Goal: Register for event/course

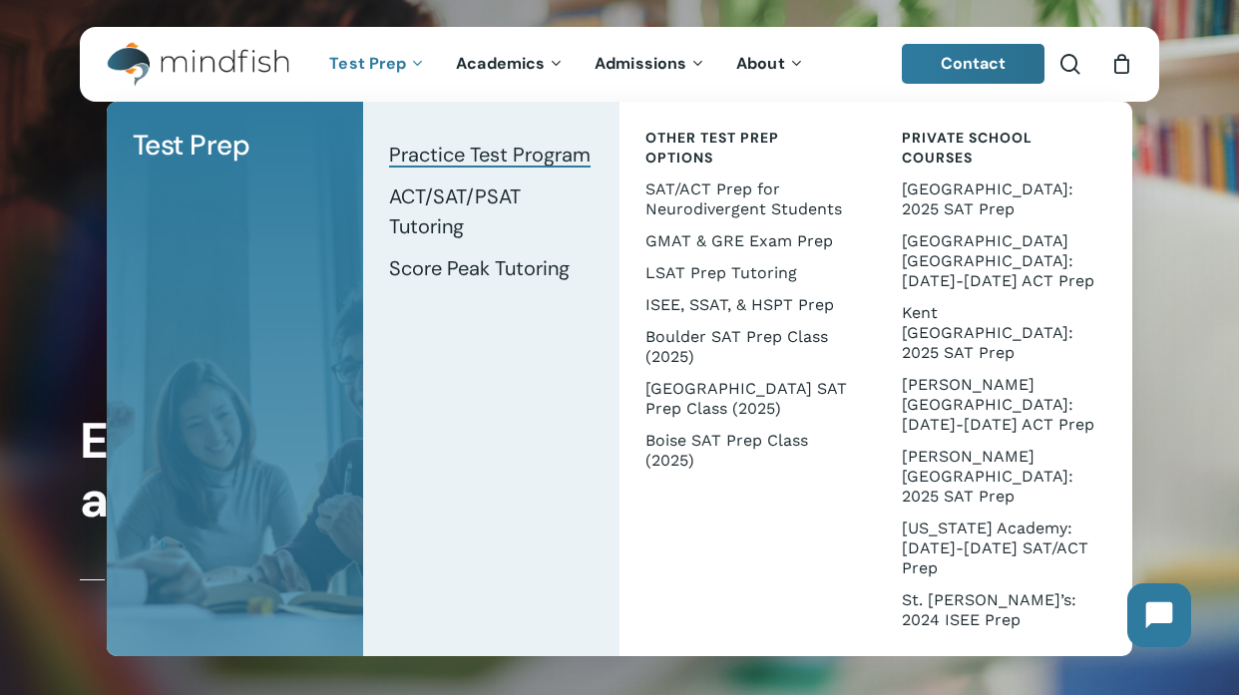
click at [443, 156] on span "Practice Test Program" at bounding box center [490, 155] width 202 height 26
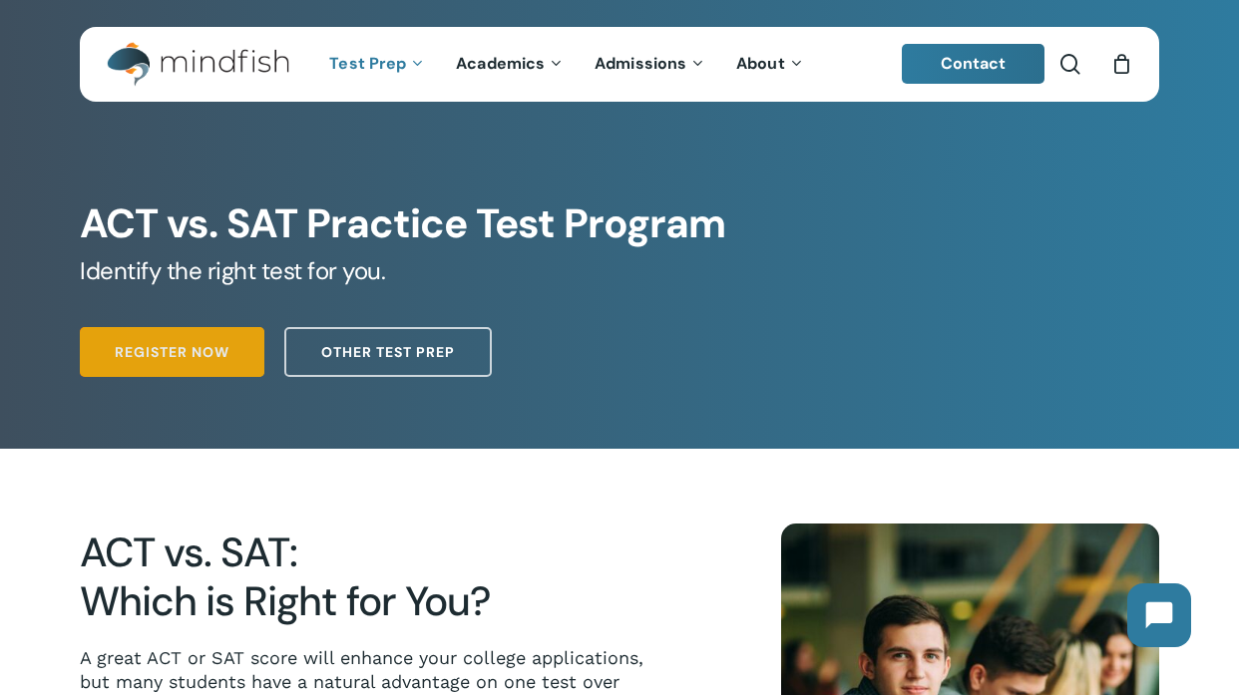
click at [240, 344] on link "Register Now" at bounding box center [172, 352] width 185 height 50
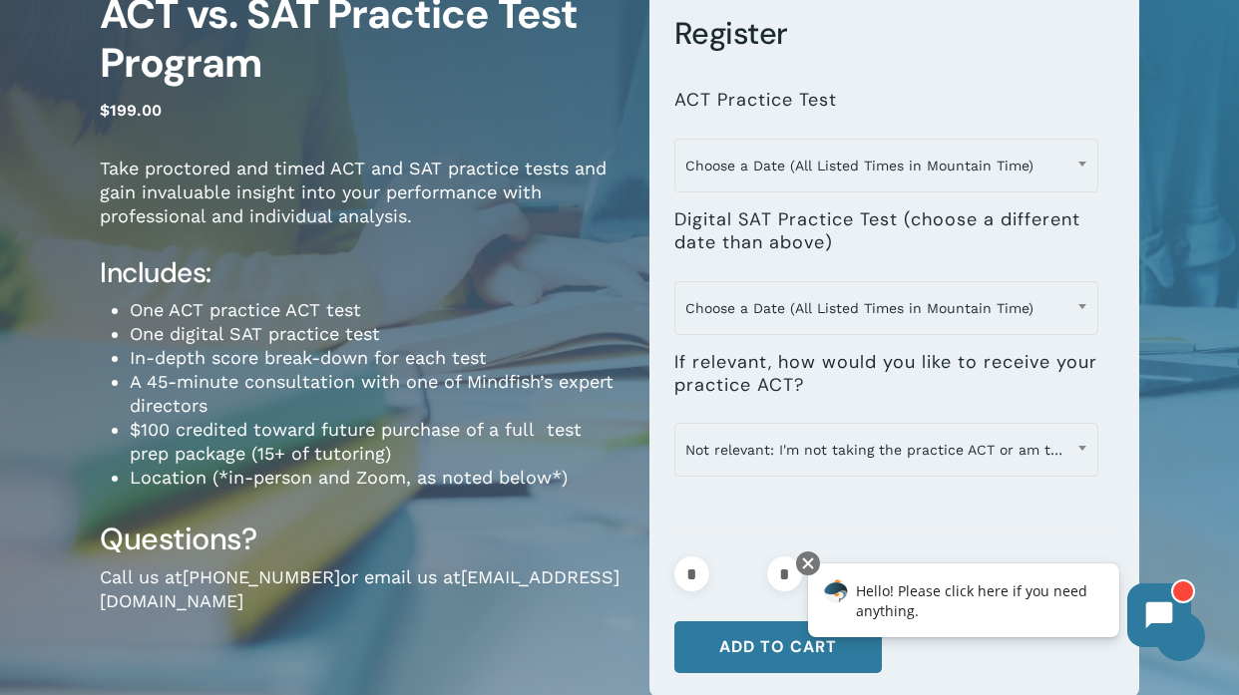
scroll to position [196, 0]
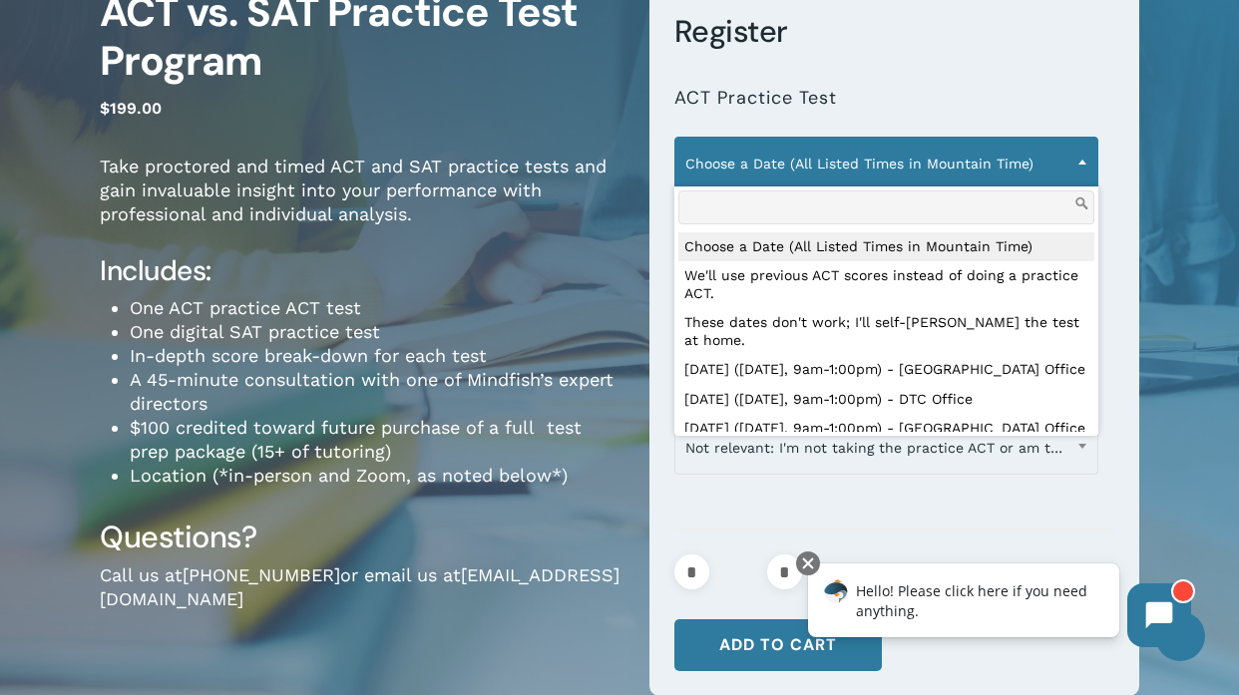
click at [1083, 156] on span at bounding box center [1082, 162] width 30 height 50
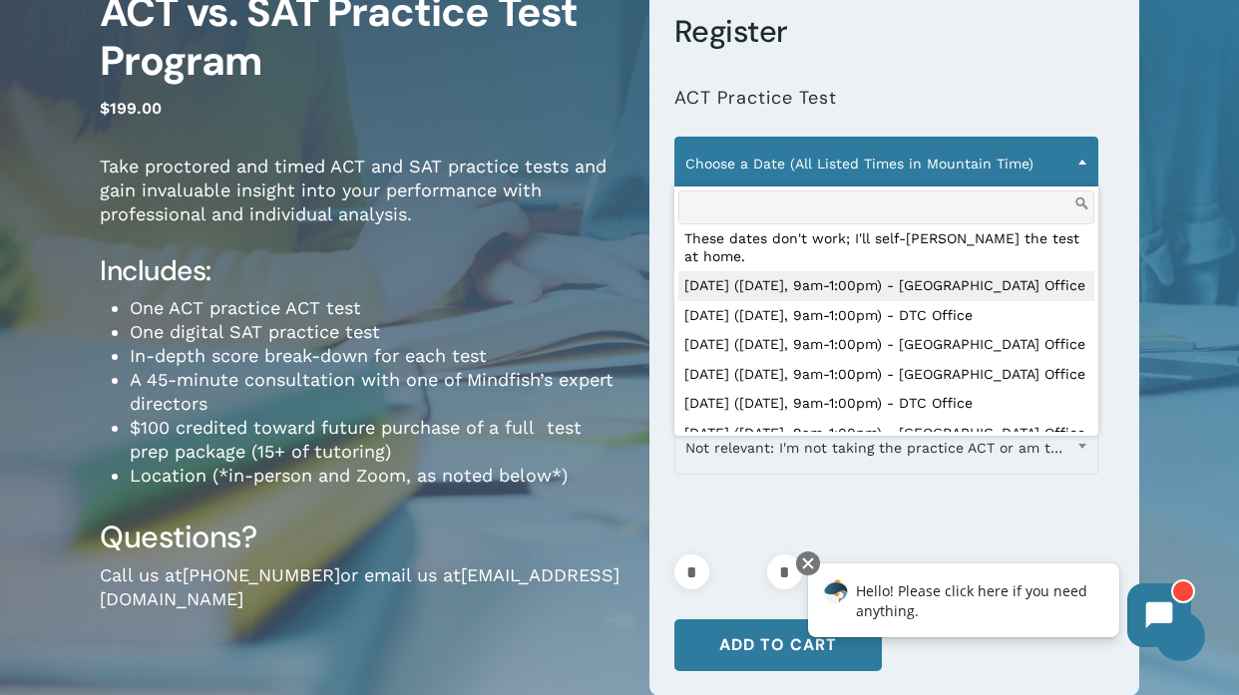
scroll to position [37, 0]
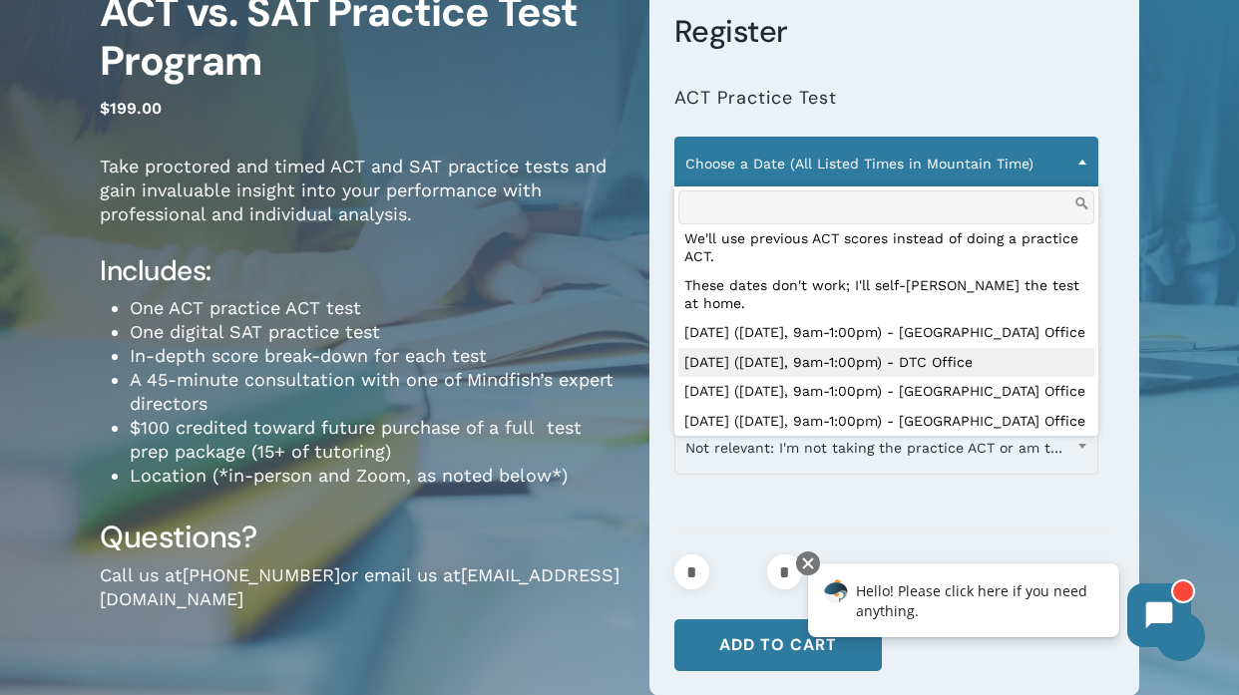
select select "**********"
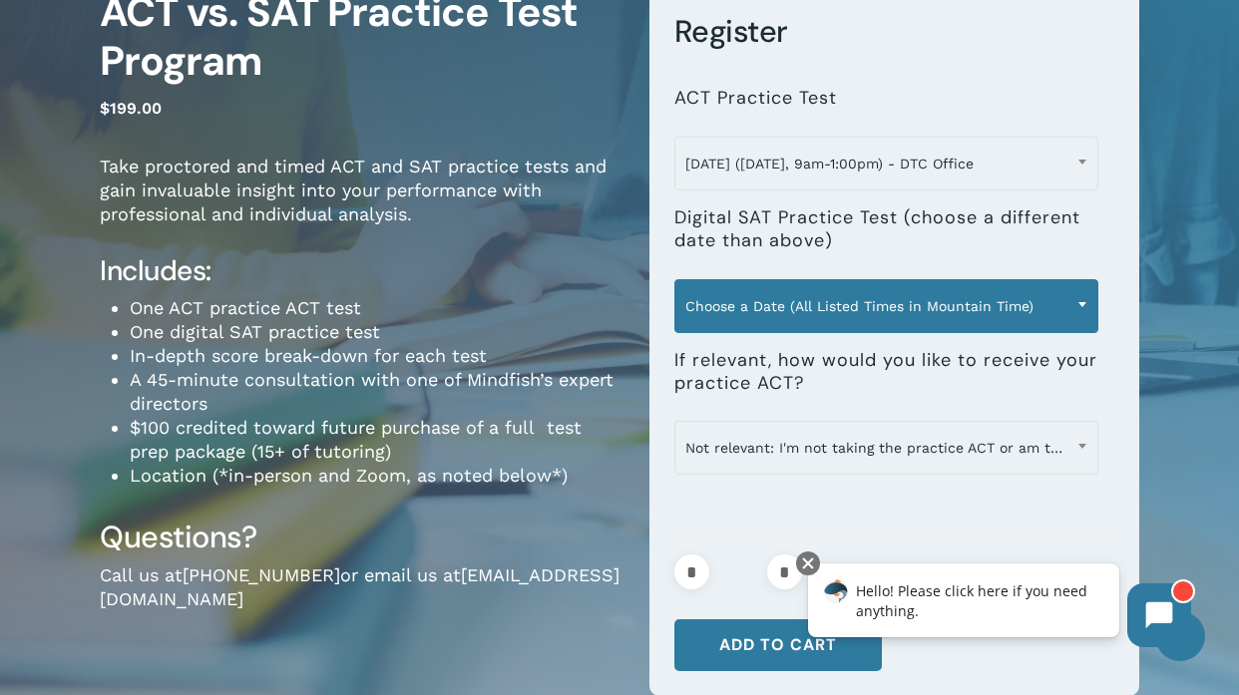
click at [995, 307] on span "Choose a Date (All Listed Times in Mountain Time)" at bounding box center [886, 306] width 423 height 42
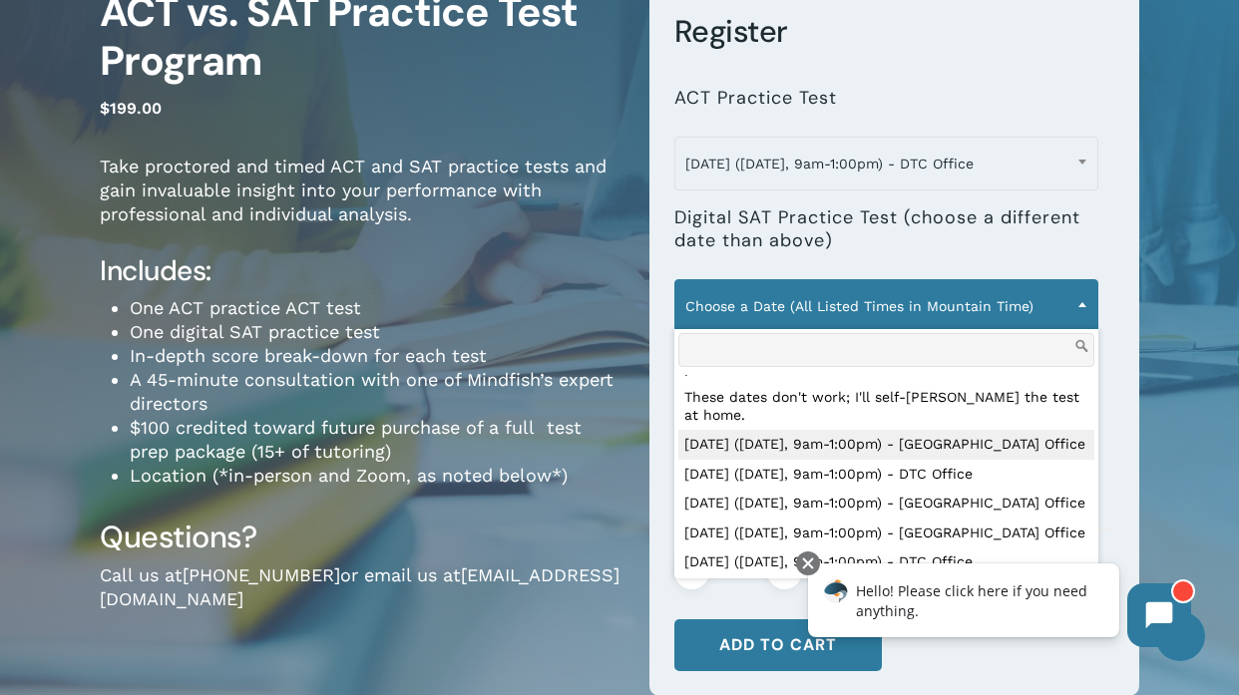
scroll to position [61, 0]
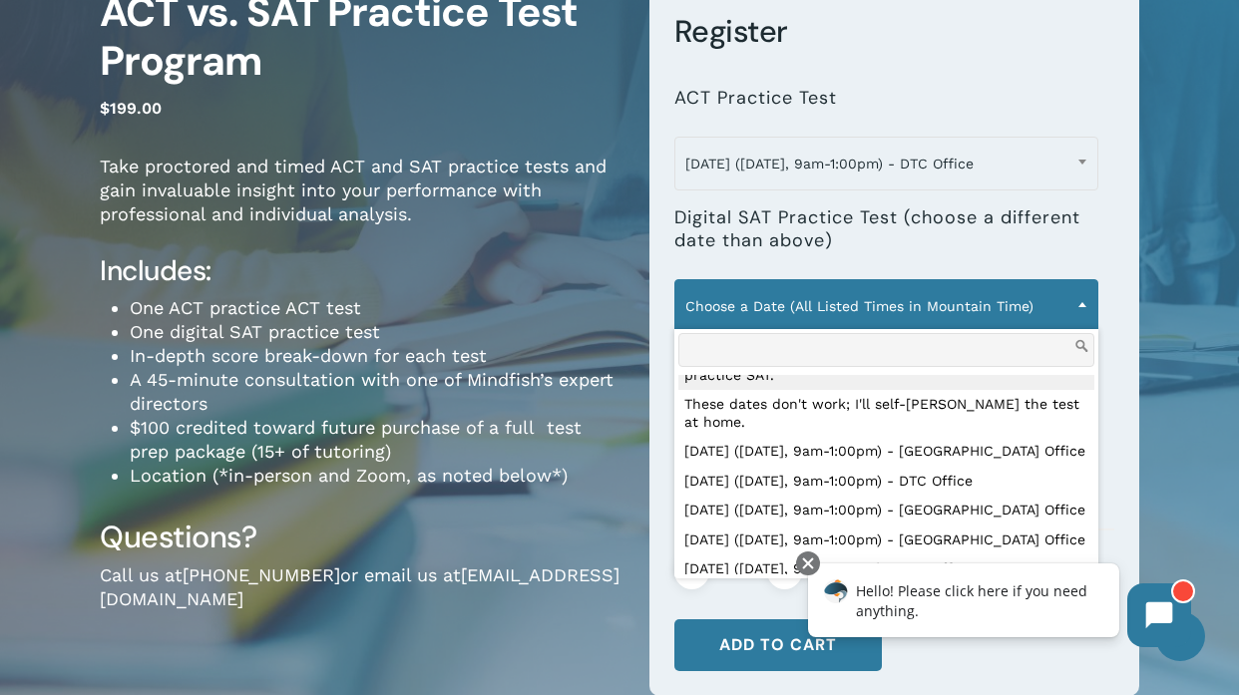
click at [1006, 298] on span "Choose a Date (All Listed Times in Mountain Time)" at bounding box center [886, 306] width 423 height 42
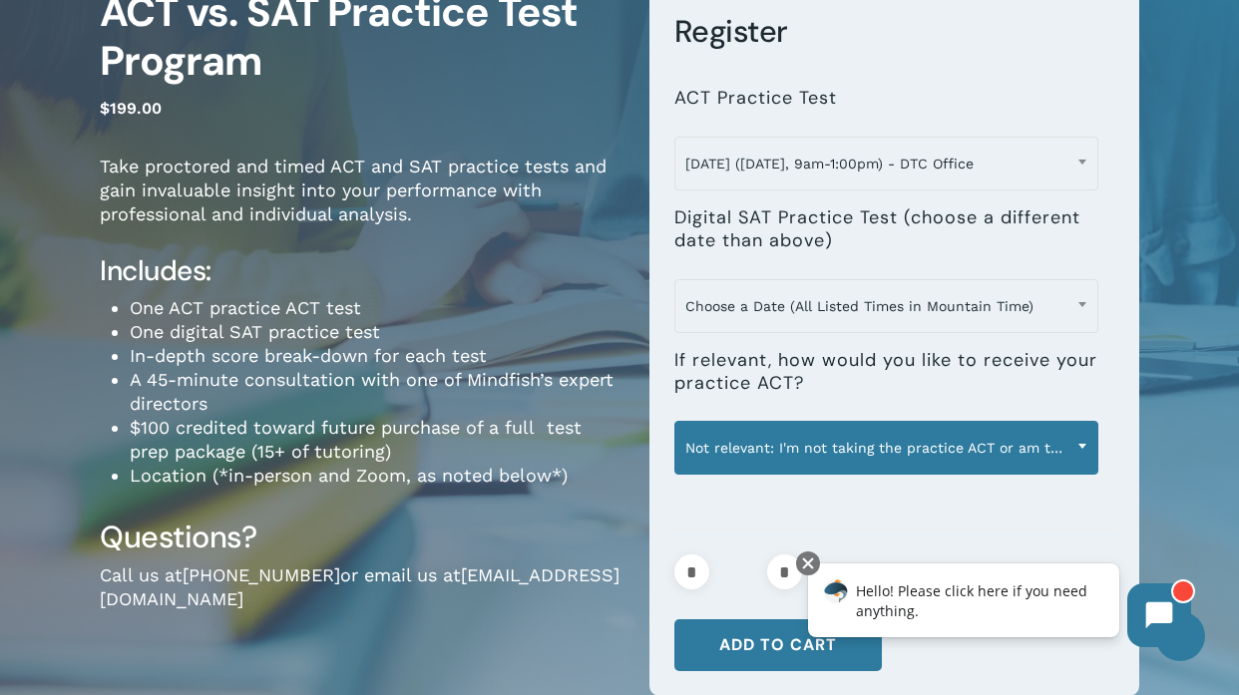
click at [1083, 439] on span at bounding box center [1082, 446] width 30 height 50
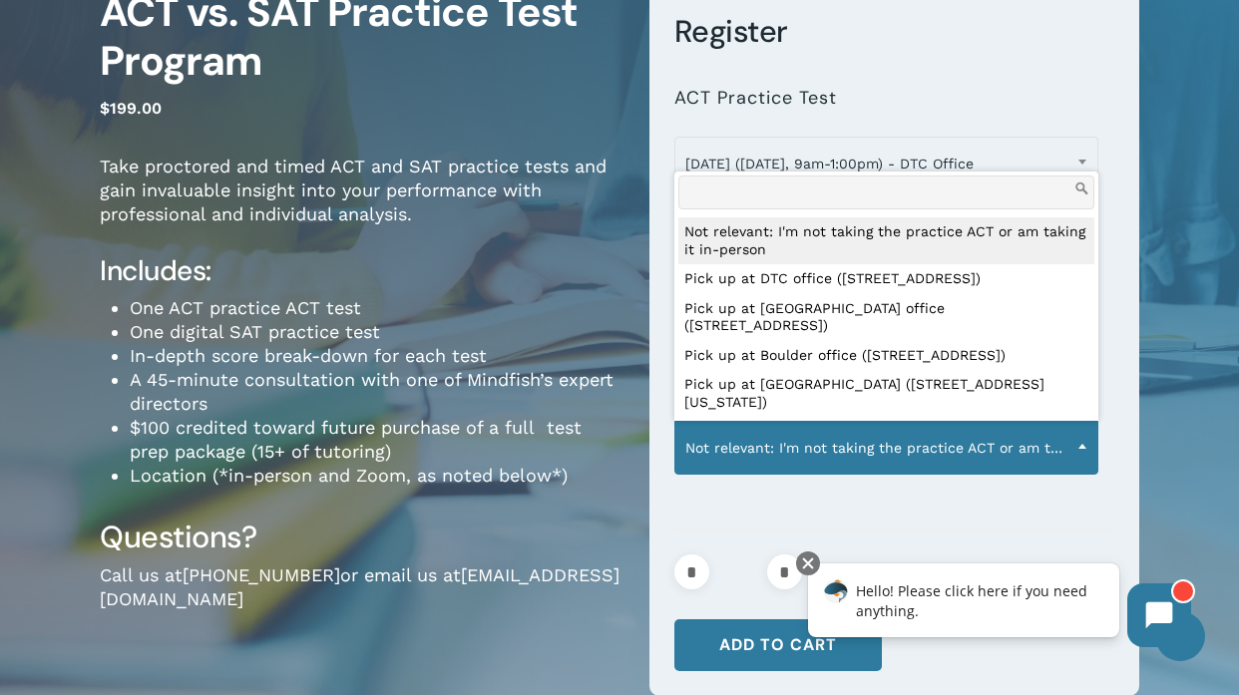
click at [1083, 439] on span at bounding box center [1082, 446] width 30 height 50
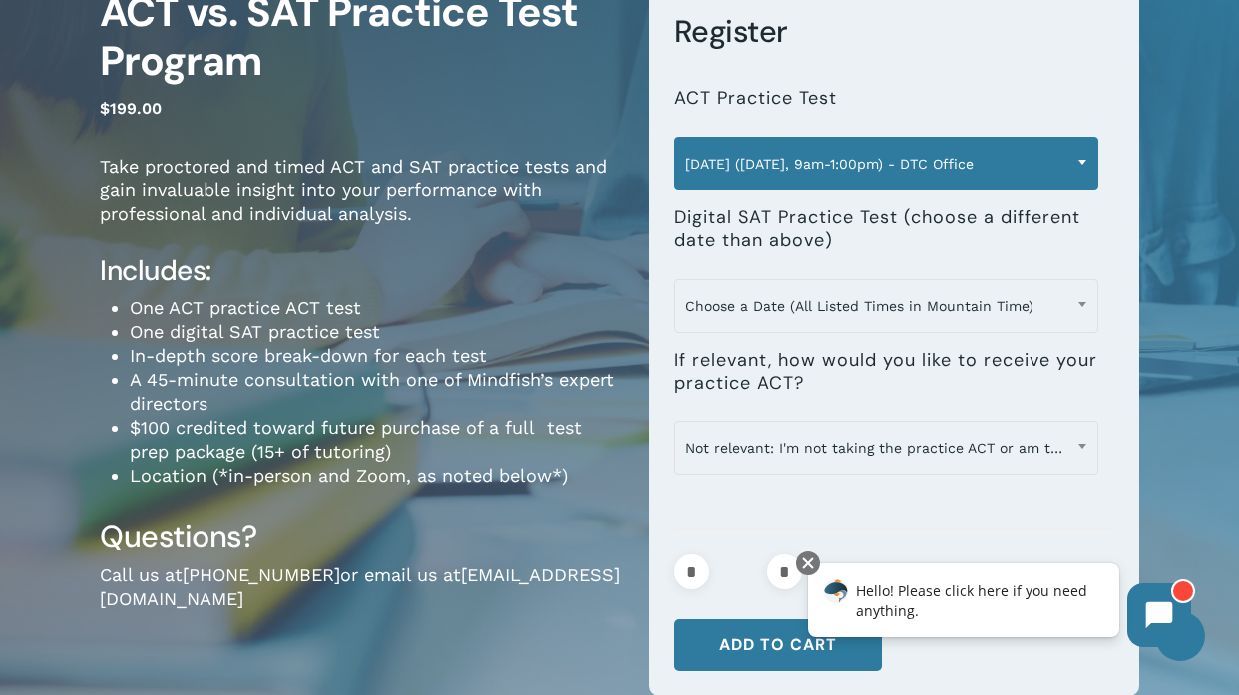
click at [817, 150] on span "September 13 (Saturday, 9am-1:00pm) - DTC Office" at bounding box center [886, 164] width 423 height 42
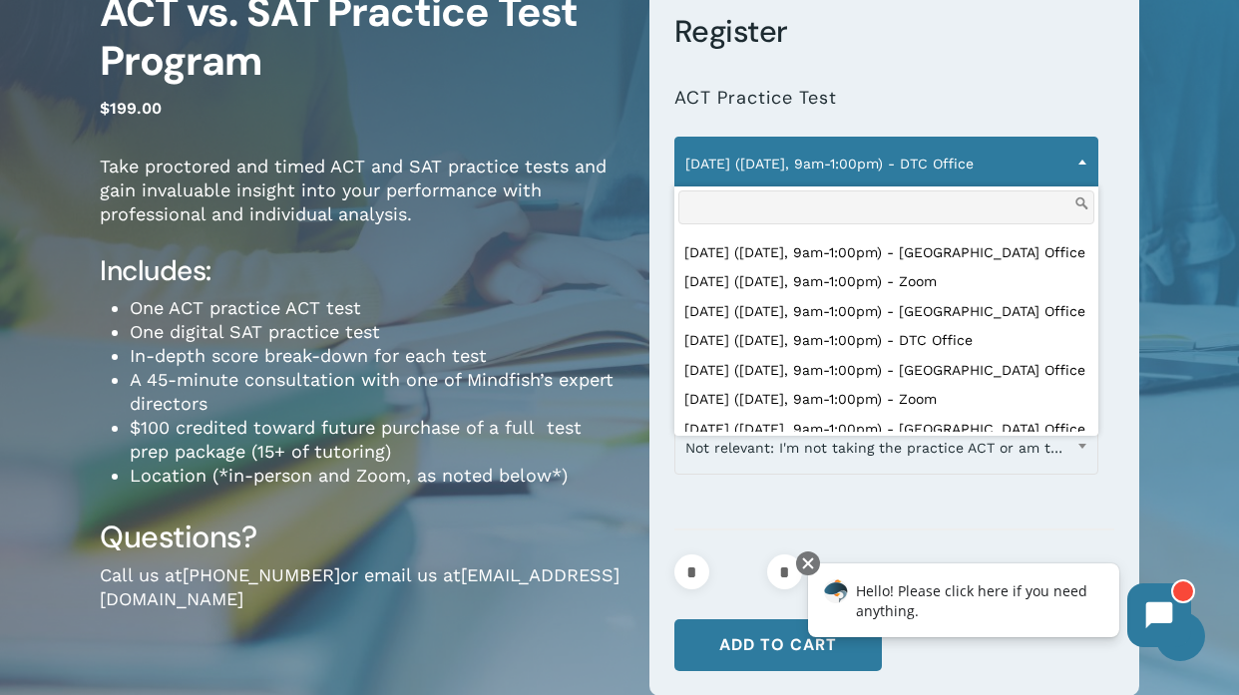
scroll to position [801, 0]
